Goal: Transaction & Acquisition: Purchase product/service

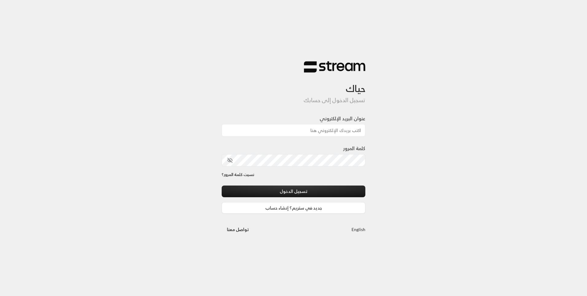
type input "[EMAIL_ADDRESS][DOMAIN_NAME]"
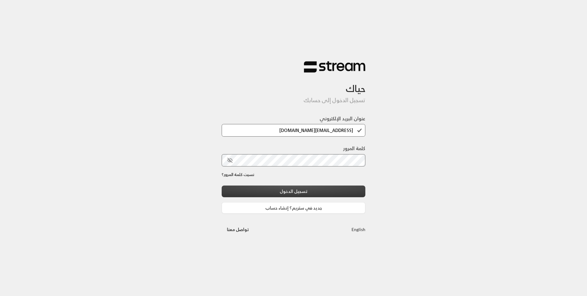
click at [305, 190] on button "تسجيل الدخول" at bounding box center [294, 190] width 144 height 11
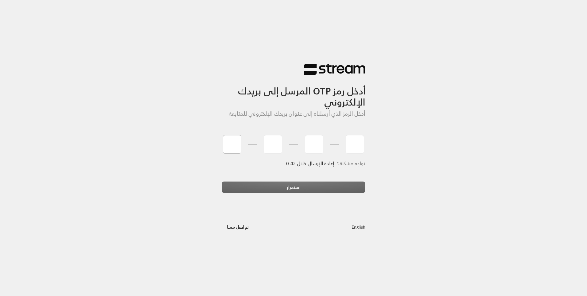
type input "5"
type input "0"
type input "9"
type input "2"
click at [310, 190] on div "استمرار" at bounding box center [294, 189] width 144 height 17
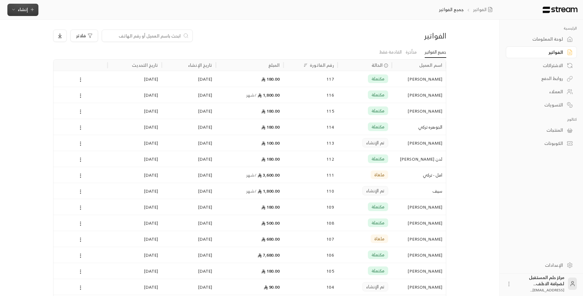
click at [18, 10] on span "إنشاء" at bounding box center [23, 10] width 10 height 8
click at [29, 29] on div "فوري" at bounding box center [52, 28] width 77 height 7
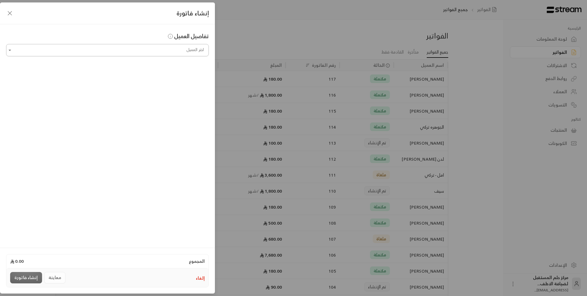
click at [142, 50] on input "اختر العميل" at bounding box center [107, 50] width 203 height 11
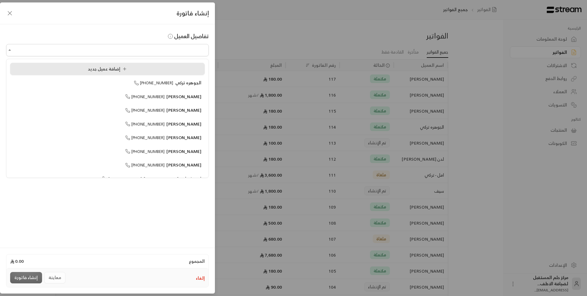
click at [147, 69] on div "إضافة عميل جديد" at bounding box center [108, 69] width 188 height 6
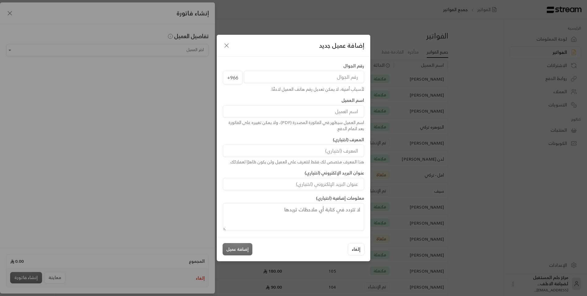
click at [271, 75] on input "tel" at bounding box center [304, 77] width 120 height 12
type input "567810044"
click at [291, 112] on input at bounding box center [293, 111] width 141 height 12
type input "[PERSON_NAME]"
click at [234, 251] on button "إضافة عميل" at bounding box center [238, 249] width 30 height 12
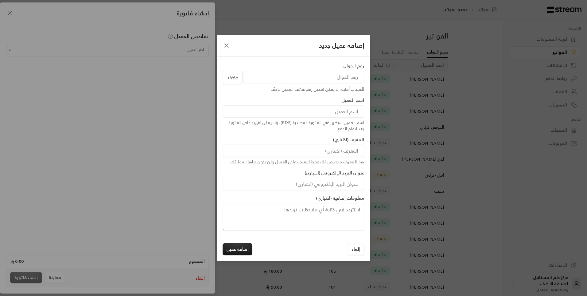
type input "**********"
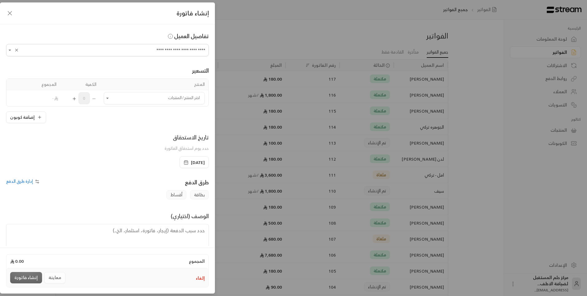
click at [152, 90] on td "اختر المنتج/المنتجات اختر المنتج/المنتجات" at bounding box center [154, 98] width 108 height 16
click at [152, 95] on input "اختر العميل" at bounding box center [154, 98] width 101 height 11
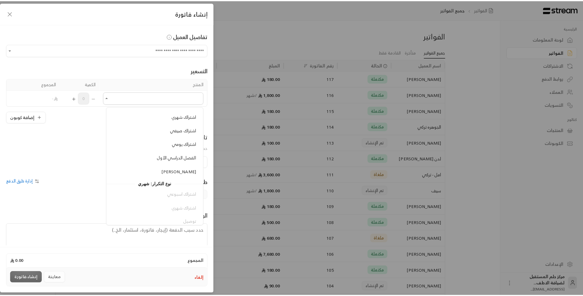
scroll to position [69, 0]
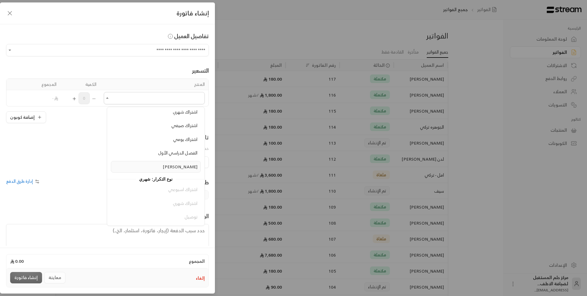
click at [186, 168] on span "[PERSON_NAME]" at bounding box center [180, 166] width 35 height 8
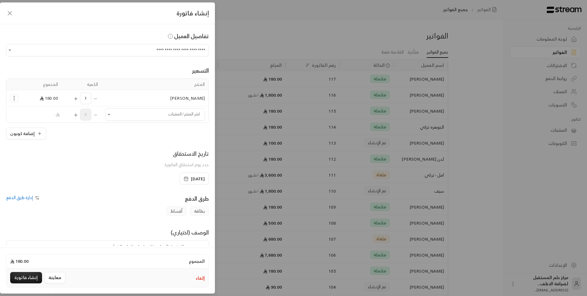
click at [78, 100] on icon "Selected Products" at bounding box center [75, 98] width 5 height 5
click at [40, 131] on icon "button" at bounding box center [39, 133] width 5 height 5
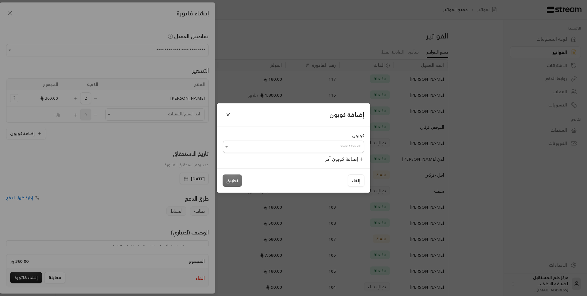
click at [249, 150] on input "اختر العميل" at bounding box center [293, 146] width 141 height 11
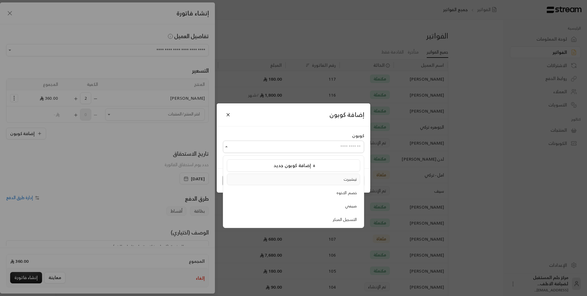
click at [305, 181] on div "تيشيرت" at bounding box center [293, 179] width 127 height 6
type input "******"
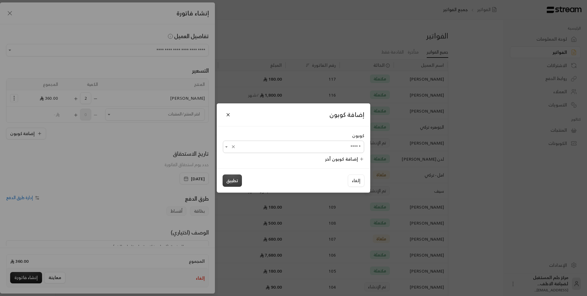
click at [235, 174] on button "تطبيق" at bounding box center [232, 180] width 19 height 12
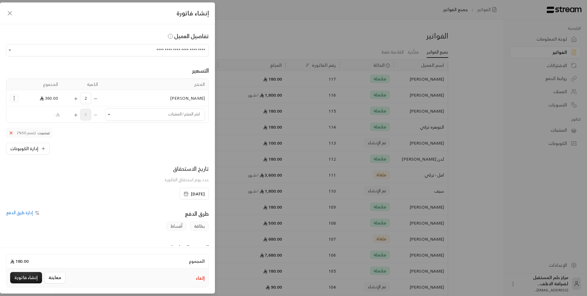
click at [12, 134] on icon at bounding box center [11, 132] width 5 height 5
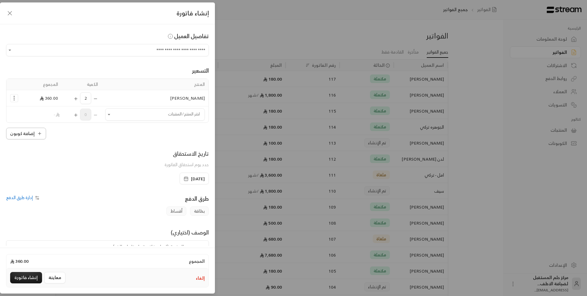
click at [19, 135] on button "إضافة كوبون" at bounding box center [26, 133] width 40 height 12
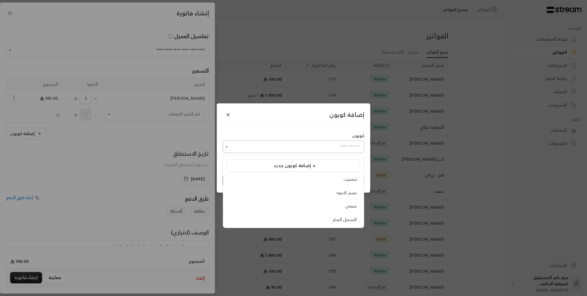
click at [341, 143] on input "اختر العميل" at bounding box center [293, 146] width 141 height 11
click at [334, 160] on li "إضافة كوبون جديد +" at bounding box center [293, 165] width 133 height 12
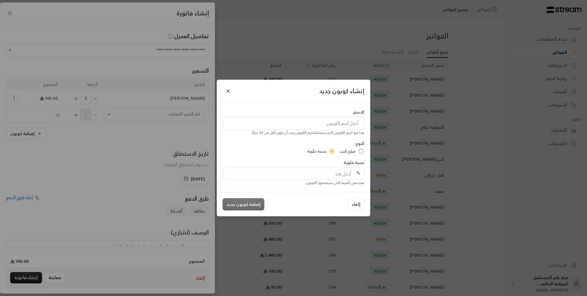
click at [332, 116] on div "الاسم هذا هو اسم الكوبون الذي ستنشئه . اسم الكوبون يجب أن يكون أقل من 50 حرفًا" at bounding box center [293, 122] width 147 height 26
click at [333, 124] on input at bounding box center [293, 123] width 141 height 12
type input "الشورت"
click at [322, 171] on input "tel" at bounding box center [295, 173] width 129 height 12
type input "90"
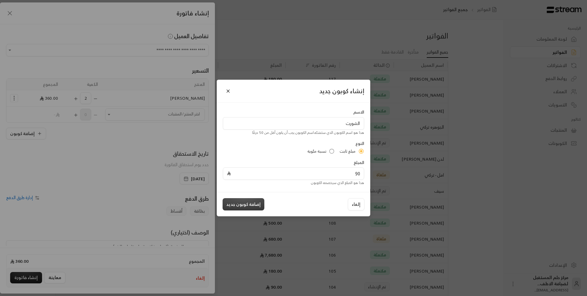
click at [253, 203] on button "إضافة كوبون جديد" at bounding box center [244, 204] width 42 height 12
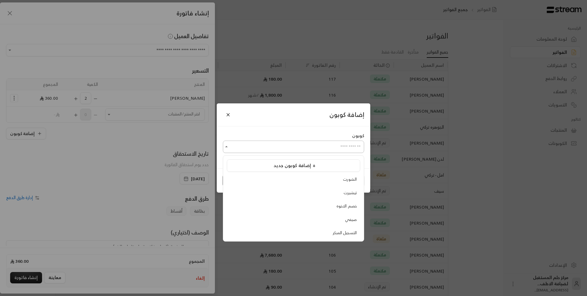
click at [262, 145] on input "اختر العميل" at bounding box center [293, 146] width 141 height 11
click at [274, 181] on div "الشورت" at bounding box center [293, 179] width 127 height 6
type input "******"
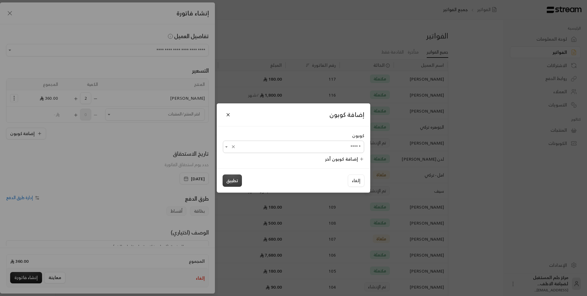
click at [225, 181] on button "تطبيق" at bounding box center [232, 180] width 19 height 12
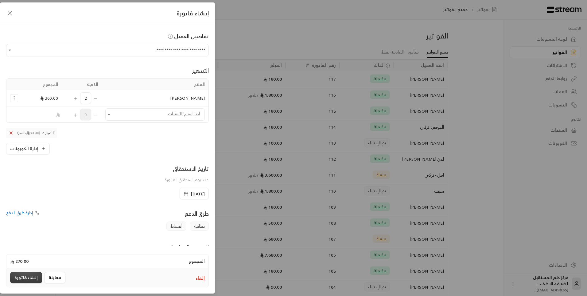
click at [23, 279] on button "إنشاء فاتورة" at bounding box center [26, 277] width 32 height 11
